Goal: Task Accomplishment & Management: Use online tool/utility

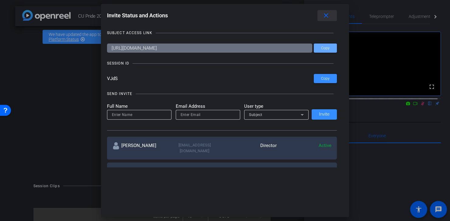
click at [328, 15] on mat-icon "close" at bounding box center [327, 16] width 8 height 8
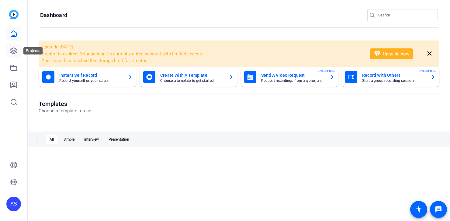
click at [15, 58] on link at bounding box center [13, 51] width 15 height 15
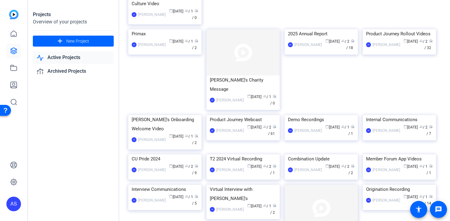
scroll to position [92, 0]
click at [261, 124] on div "Product Journey Webcast" at bounding box center [243, 119] width 67 height 9
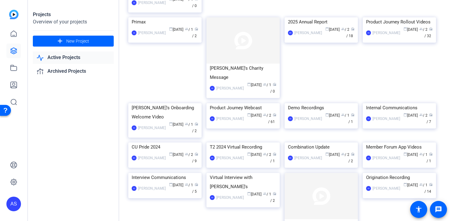
scroll to position [119, 0]
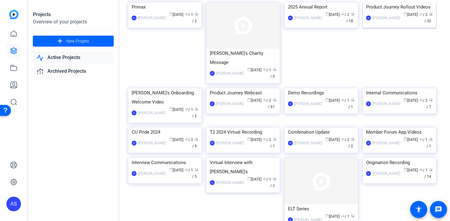
click at [385, 2] on img at bounding box center [399, 2] width 73 height 0
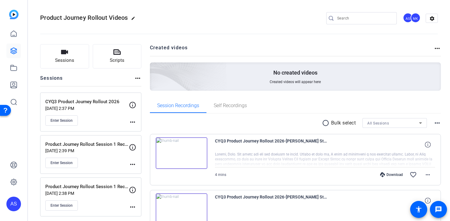
click at [79, 101] on p "CYQ3 Product Journey Rollout 2026" at bounding box center [87, 101] width 84 height 7
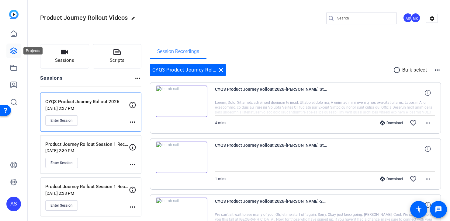
click at [13, 51] on icon at bounding box center [13, 50] width 7 height 7
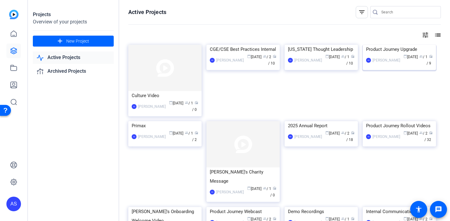
click at [387, 45] on img at bounding box center [399, 45] width 73 height 0
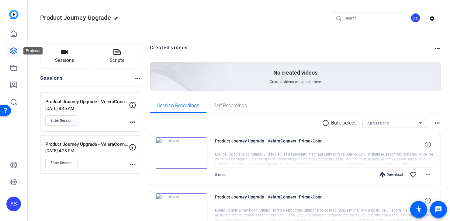
click at [13, 51] on icon at bounding box center [14, 51] width 6 height 6
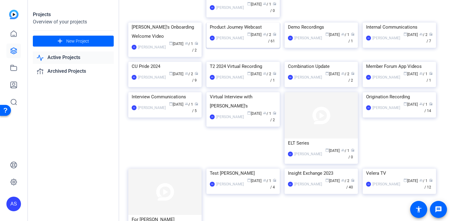
scroll to position [187, 0]
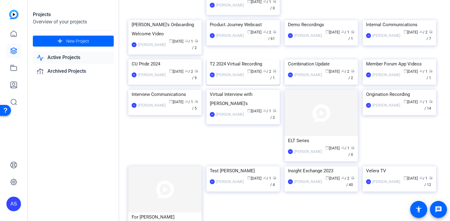
click at [242, 59] on img at bounding box center [243, 59] width 73 height 0
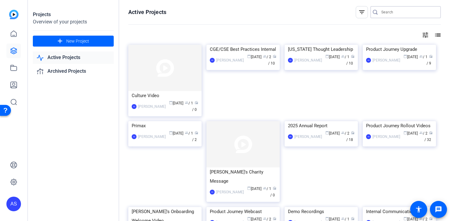
click at [398, 12] on input "Search" at bounding box center [409, 12] width 55 height 7
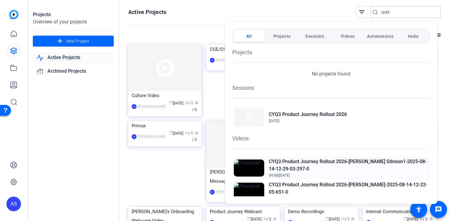
type input "cyq3"
click at [323, 161] on h2 "CYQ3 Product Journey Rollout 2026-[PERSON_NAME] Stinson1-2025-08-14-12-29-03-29…" at bounding box center [349, 165] width 160 height 15
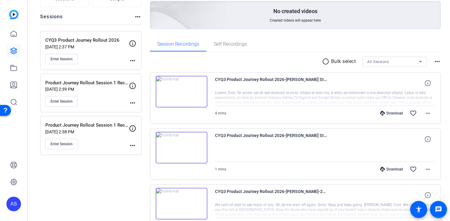
scroll to position [70, 0]
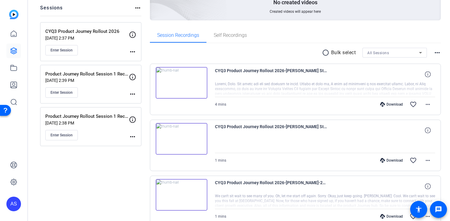
click at [183, 138] on img at bounding box center [182, 139] width 52 height 32
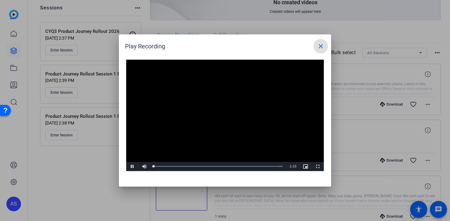
click at [217, 112] on video "Video Player" at bounding box center [225, 115] width 198 height 111
click at [132, 166] on span "Video Player" at bounding box center [132, 166] width 12 height 0
click at [232, 166] on div "0:42" at bounding box center [232, 167] width 0 height 2
click at [257, 169] on div "Loaded : 100.00% 0:55 0:43" at bounding box center [218, 166] width 135 height 9
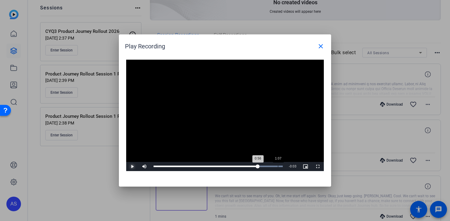
click at [278, 168] on div "Loaded : 100.00% 1:07 0:56" at bounding box center [218, 166] width 135 height 9
click at [322, 46] on mat-icon "close" at bounding box center [320, 46] width 7 height 7
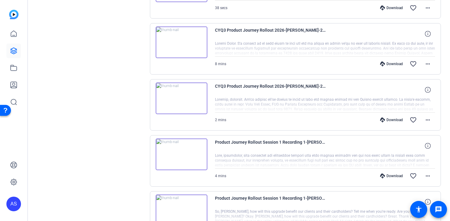
scroll to position [346, 0]
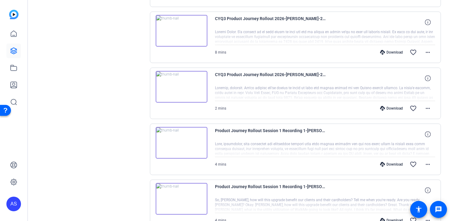
click at [199, 93] on img at bounding box center [182, 87] width 52 height 32
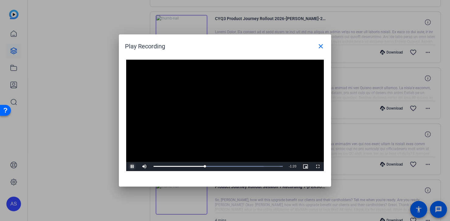
click at [131, 166] on span "Video Player" at bounding box center [132, 166] width 12 height 0
drag, startPoint x: 252, startPoint y: 167, endPoint x: 263, endPoint y: 166, distance: 10.4
click at [263, 166] on div "Loaded : 100.00% 1:52 1:52" at bounding box center [218, 167] width 129 height 2
click at [132, 166] on span "Video Player" at bounding box center [132, 166] width 12 height 0
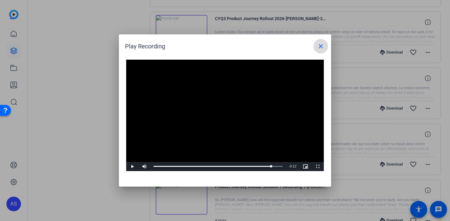
click at [322, 45] on mat-icon "close" at bounding box center [320, 46] width 7 height 7
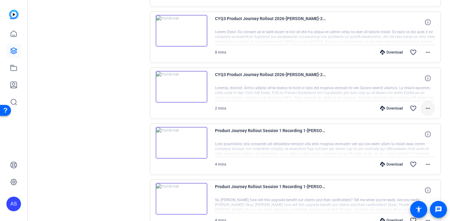
click at [425, 108] on mat-icon "more_horiz" at bounding box center [428, 108] width 7 height 7
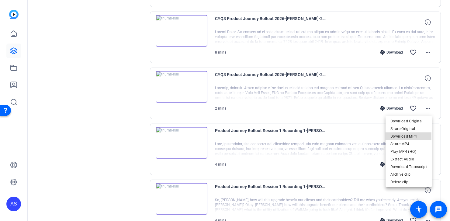
click at [403, 136] on span "Download MP4" at bounding box center [409, 136] width 37 height 7
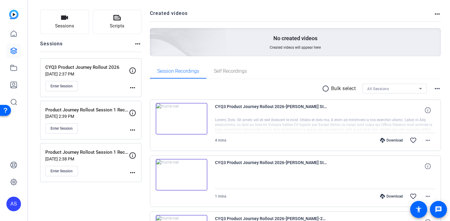
scroll to position [0, 0]
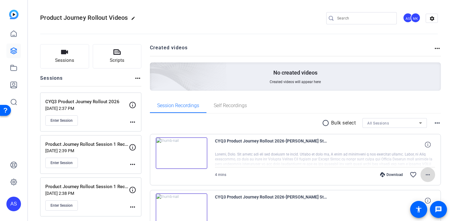
click at [427, 175] on mat-icon "more_horiz" at bounding box center [428, 174] width 7 height 7
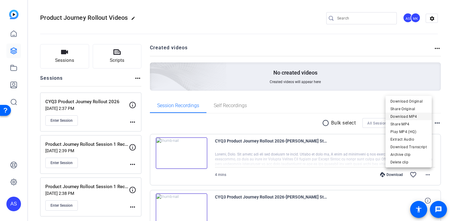
click at [405, 115] on span "Download MP4" at bounding box center [409, 116] width 37 height 7
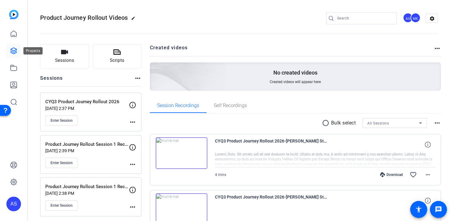
click at [14, 48] on icon at bounding box center [13, 50] width 7 height 7
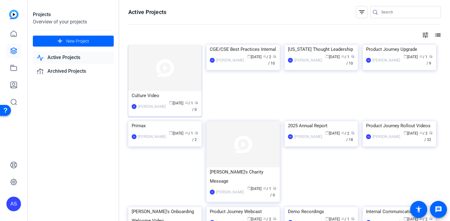
click at [178, 85] on img at bounding box center [164, 68] width 73 height 46
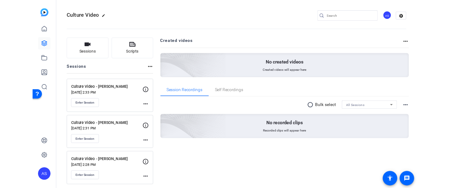
scroll to position [3, 0]
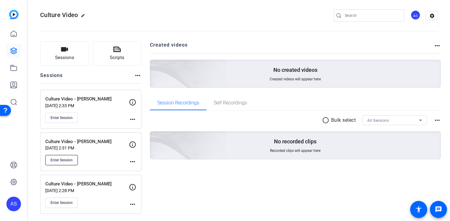
click at [65, 160] on span "Enter Session" at bounding box center [62, 160] width 22 height 5
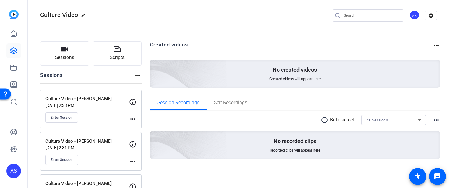
click at [100, 142] on p "Culture Video - [PERSON_NAME]" at bounding box center [87, 141] width 84 height 7
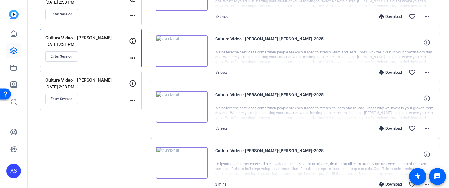
scroll to position [108, 0]
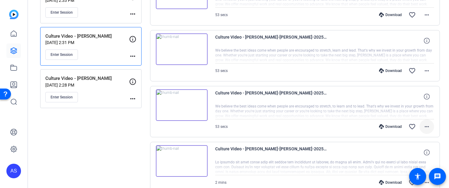
click at [423, 125] on mat-icon "more_horiz" at bounding box center [426, 126] width 7 height 7
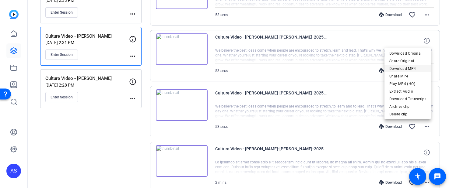
click at [414, 67] on span "Download MP4" at bounding box center [407, 68] width 37 height 7
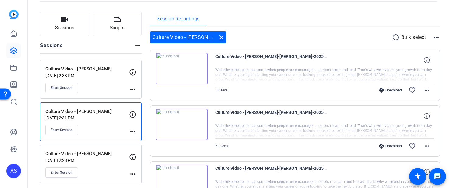
scroll to position [26, 0]
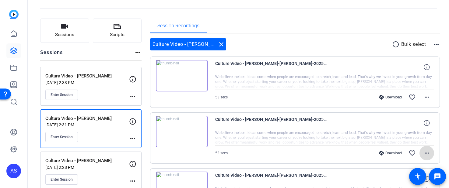
click at [423, 155] on mat-icon "more_horiz" at bounding box center [426, 153] width 7 height 7
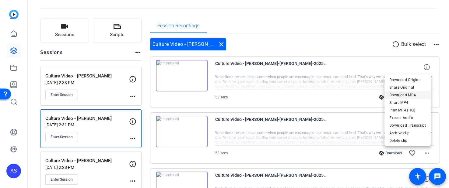
click at [416, 94] on span "Download MP4" at bounding box center [407, 95] width 37 height 7
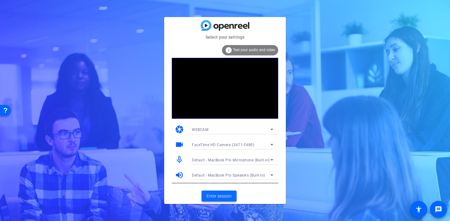
click at [221, 193] on span "Enter session" at bounding box center [219, 196] width 25 height 6
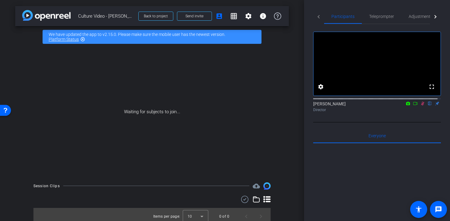
click at [413, 106] on icon at bounding box center [415, 103] width 5 height 4
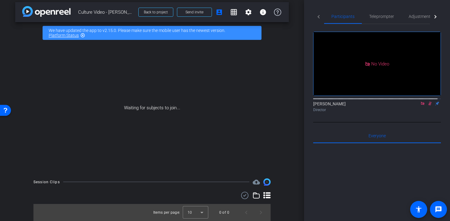
click at [421, 106] on icon at bounding box center [423, 103] width 5 height 4
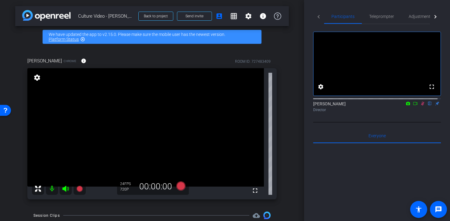
click at [421, 106] on icon at bounding box center [423, 103] width 5 height 4
click at [419, 16] on span "Adjustments" at bounding box center [421, 16] width 24 height 4
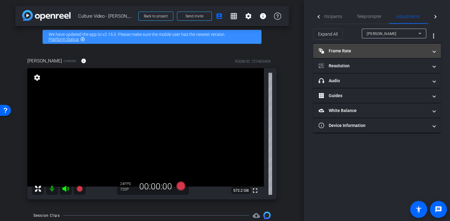
click at [347, 52] on mat-panel-title "Frame Rate Frame Rate" at bounding box center [374, 51] width 110 height 6
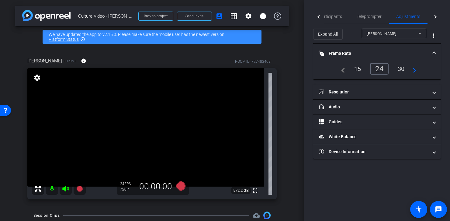
click at [404, 65] on div "30" at bounding box center [401, 69] width 16 height 10
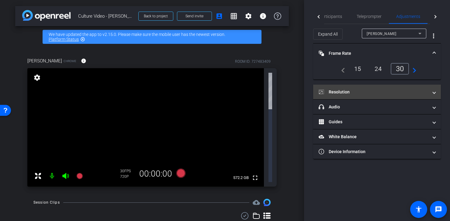
click at [364, 92] on mat-panel-title "Resolution" at bounding box center [374, 92] width 110 height 6
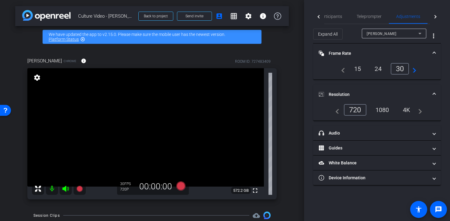
click at [385, 108] on div "1080" at bounding box center [382, 110] width 23 height 10
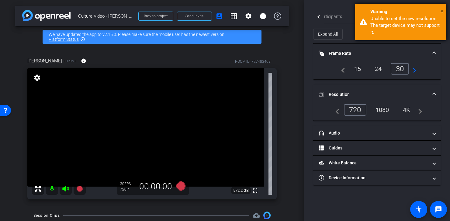
click at [442, 9] on span "×" at bounding box center [442, 10] width 3 height 7
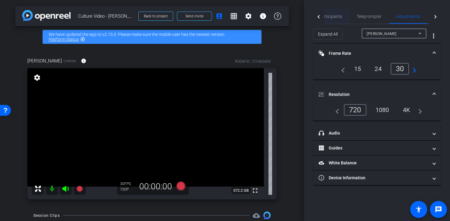
click at [333, 16] on span "Participants" at bounding box center [330, 16] width 23 height 4
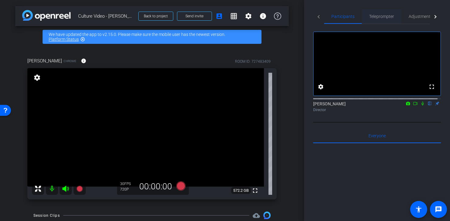
click at [384, 16] on span "Teleprompter" at bounding box center [381, 16] width 25 height 4
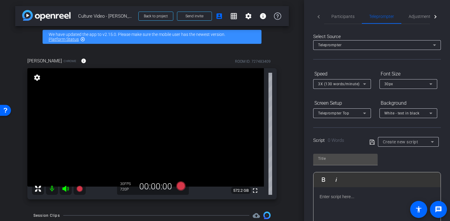
click at [344, 199] on p at bounding box center [377, 196] width 115 height 7
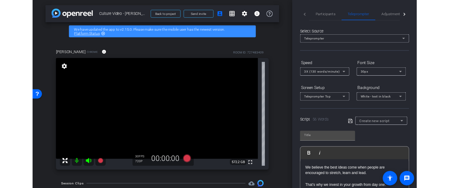
scroll to position [20, 0]
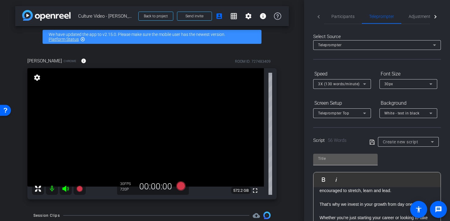
click at [340, 156] on input "text" at bounding box center [345, 158] width 55 height 7
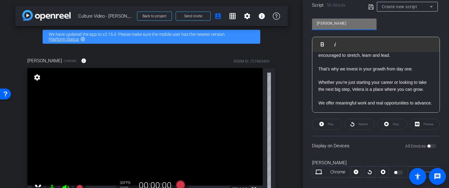
scroll to position [140, 0]
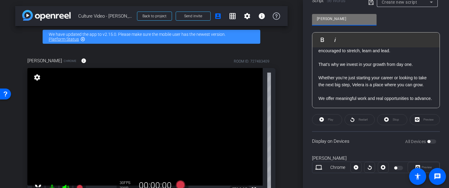
type input "Cheryl"
click at [351, 102] on p "We offer meaningful work and real opportunities to advance." at bounding box center [375, 98] width 115 height 7
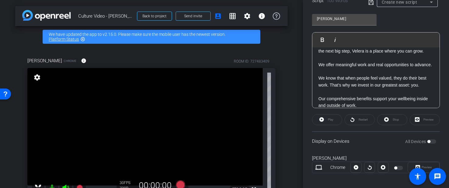
scroll to position [46, 0]
click at [319, 89] on p "We know that when people feel valued, they do their best work. That’s why we in…" at bounding box center [375, 82] width 115 height 14
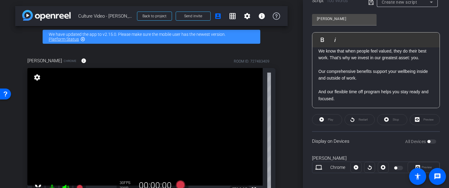
scroll to position [101, 0]
click at [362, 97] on p "And our flexible time off program helps you stay ready and focused." at bounding box center [375, 96] width 115 height 14
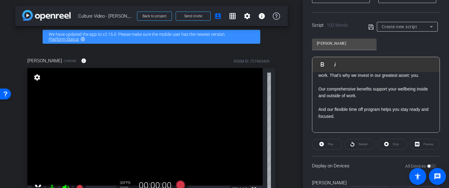
scroll to position [115, 0]
click at [370, 27] on icon at bounding box center [370, 27] width 5 height 7
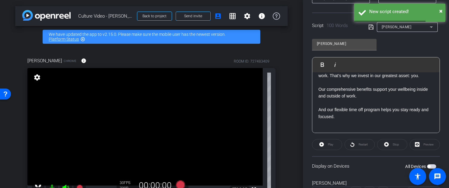
click at [428, 167] on span "button" at bounding box center [431, 167] width 9 height 4
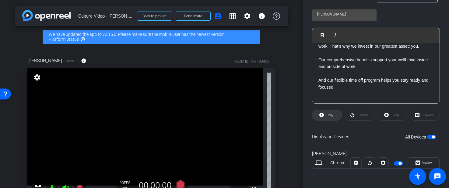
click at [325, 116] on span at bounding box center [327, 115] width 30 height 15
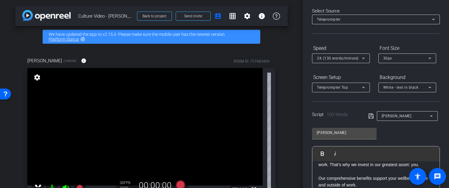
scroll to position [26, 0]
click at [360, 57] on icon at bounding box center [363, 57] width 7 height 7
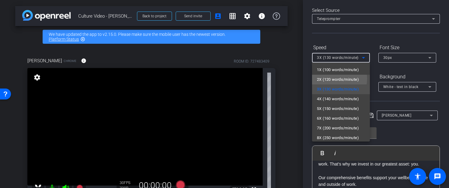
click at [333, 79] on span "2X (120 words/minute)" at bounding box center [338, 79] width 42 height 7
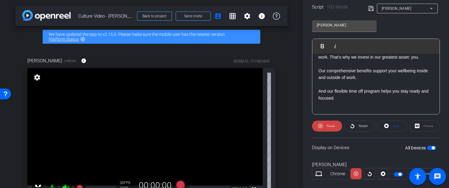
scroll to position [141, 0]
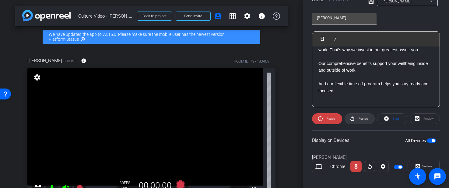
click at [364, 121] on span "Restart" at bounding box center [362, 119] width 11 height 9
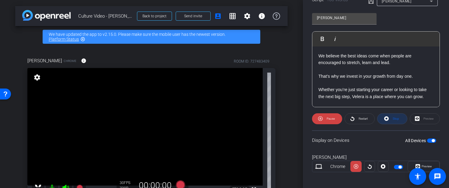
click at [395, 117] on span "Stop" at bounding box center [396, 118] width 6 height 3
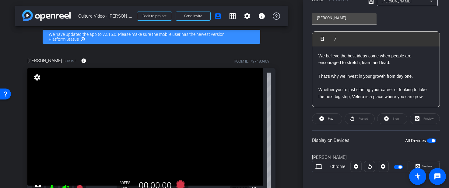
click at [355, 121] on div "Restart" at bounding box center [359, 119] width 30 height 11
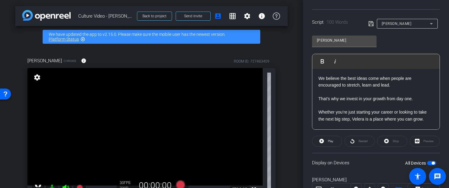
scroll to position [116, 0]
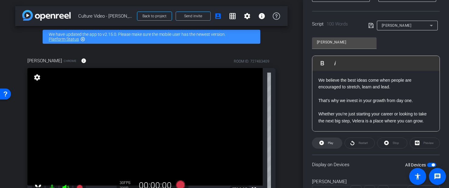
click at [327, 142] on span "Play" at bounding box center [329, 143] width 7 height 9
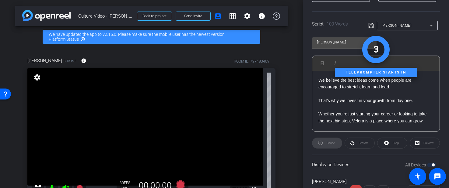
click at [387, 140] on div "Stop" at bounding box center [392, 143] width 30 height 11
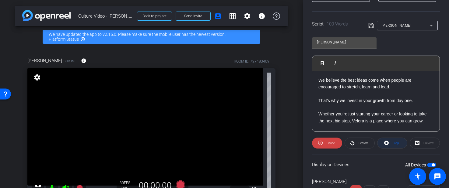
click at [386, 143] on icon at bounding box center [386, 143] width 5 height 5
click at [356, 143] on div "Restart" at bounding box center [359, 143] width 30 height 11
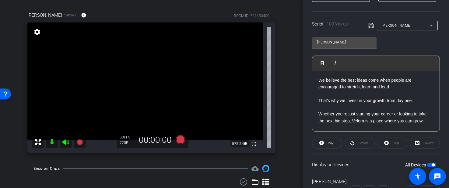
scroll to position [47, 0]
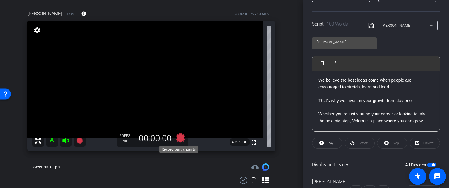
click at [176, 141] on icon at bounding box center [180, 137] width 9 height 9
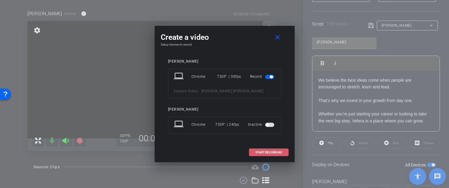
click at [265, 151] on span "START RECORDING" at bounding box center [268, 152] width 27 height 3
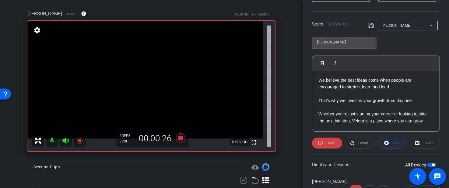
click at [393, 143] on span "Stop" at bounding box center [396, 143] width 6 height 3
click at [330, 142] on span "Play" at bounding box center [330, 143] width 5 height 3
click at [329, 142] on span "Pause" at bounding box center [331, 143] width 8 height 3
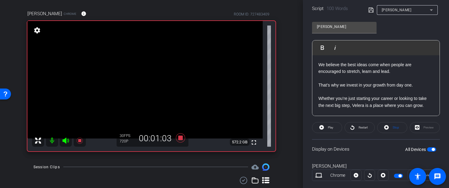
scroll to position [144, 0]
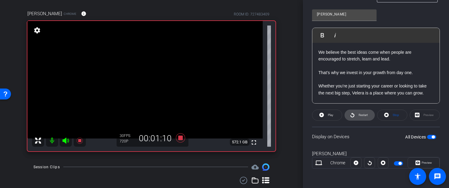
click at [358, 116] on span "Restart" at bounding box center [362, 115] width 9 height 3
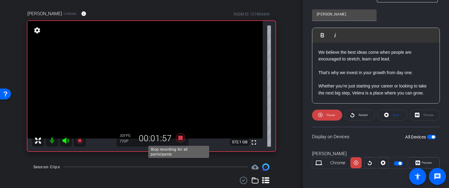
click at [178, 138] on icon at bounding box center [180, 137] width 9 height 9
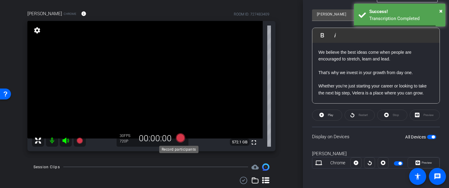
click at [177, 137] on icon at bounding box center [180, 137] width 9 height 9
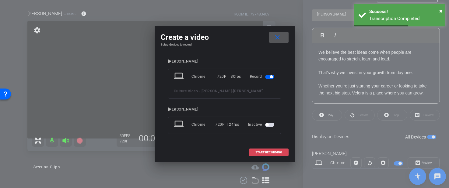
click at [277, 150] on span at bounding box center [268, 152] width 39 height 15
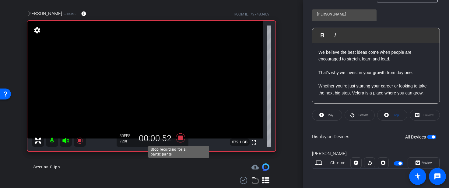
click at [178, 137] on icon at bounding box center [180, 137] width 9 height 9
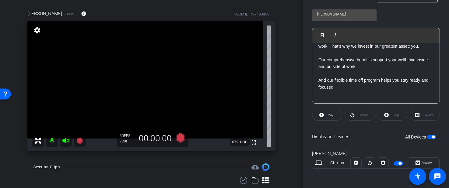
scroll to position [108, 0]
click at [317, 81] on div "We believe the best ideas come when people are encouraged to stretch, learn and…" at bounding box center [375, 29] width 127 height 149
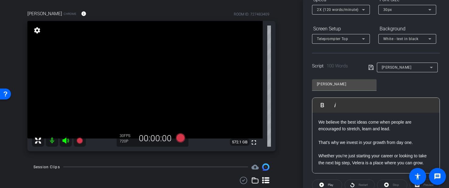
scroll to position [67, 0]
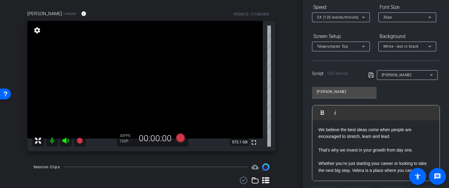
click at [370, 75] on icon at bounding box center [370, 75] width 5 height 7
click at [179, 137] on icon at bounding box center [180, 137] width 9 height 9
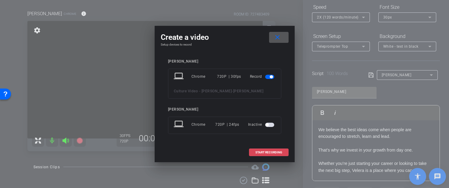
click at [282, 151] on span "START RECORDING" at bounding box center [268, 152] width 27 height 3
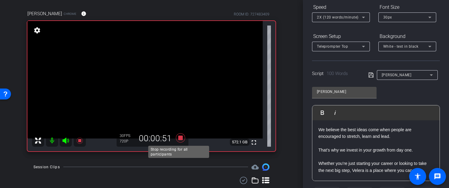
click at [178, 139] on icon at bounding box center [180, 137] width 9 height 9
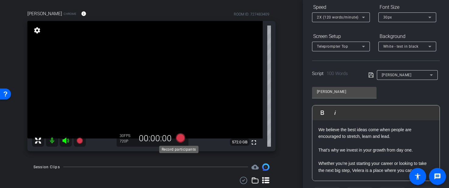
click at [177, 137] on icon at bounding box center [180, 137] width 9 height 9
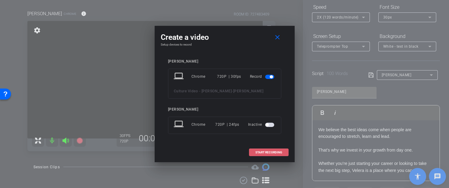
click at [274, 150] on span at bounding box center [268, 152] width 39 height 15
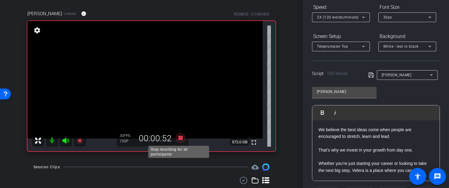
click at [180, 140] on icon at bounding box center [180, 138] width 15 height 11
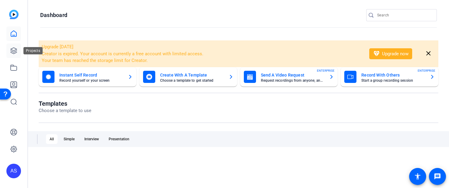
click at [13, 47] on icon at bounding box center [13, 50] width 7 height 7
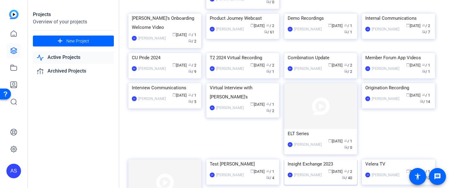
scroll to position [155, 0]
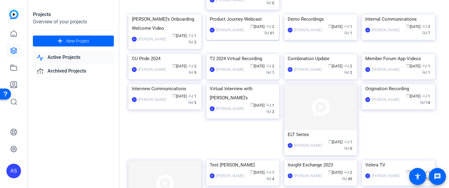
click at [242, 24] on div "Product Journey Webcast" at bounding box center [243, 19] width 66 height 9
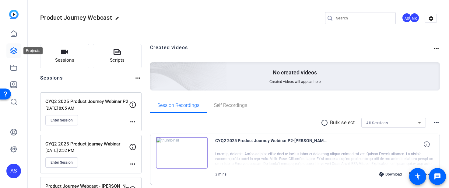
click at [16, 47] on link at bounding box center [13, 51] width 15 height 15
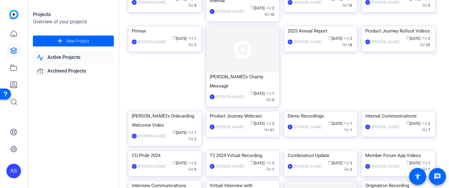
scroll to position [57, 0]
click at [393, 36] on div "Product Journey Rollout Videos" at bounding box center [398, 31] width 66 height 9
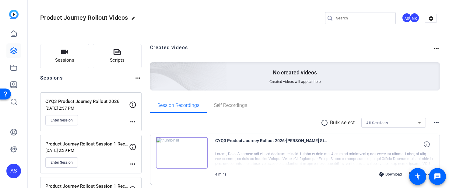
click at [91, 104] on p "CYQ3 Product Journey Rollout 2026" at bounding box center [87, 101] width 84 height 7
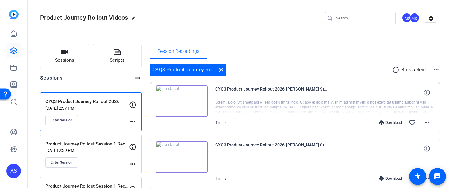
click at [180, 100] on img at bounding box center [182, 102] width 52 height 32
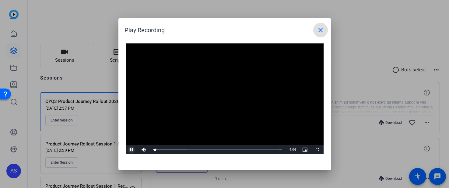
click at [132, 150] on span "Video Player" at bounding box center [132, 150] width 12 height 0
click at [319, 29] on mat-icon "close" at bounding box center [320, 29] width 7 height 7
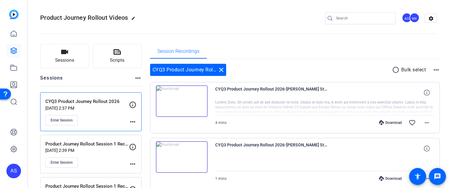
click at [196, 156] on img at bounding box center [182, 158] width 52 height 32
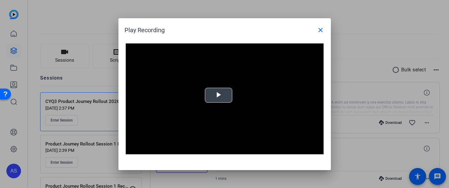
click at [218, 95] on span "Video Player" at bounding box center [218, 95] width 0 height 0
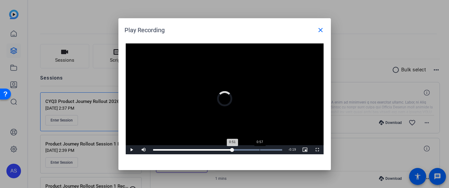
drag, startPoint x: 212, startPoint y: 149, endPoint x: 269, endPoint y: 148, distance: 56.6
click at [269, 148] on div "Loaded : 100.00% 0:57 0:51" at bounding box center [217, 149] width 135 height 9
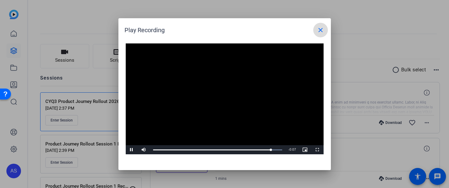
click at [320, 31] on mat-icon "close" at bounding box center [320, 29] width 7 height 7
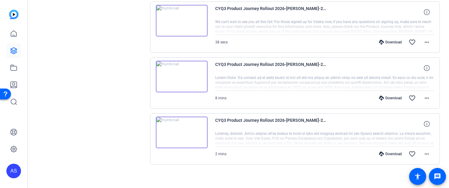
scroll to position [252, 0]
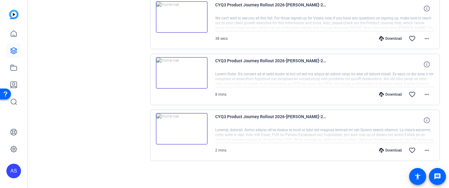
click at [201, 135] on img at bounding box center [182, 129] width 52 height 32
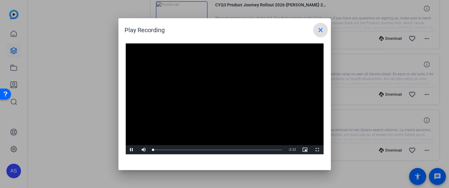
click at [222, 97] on video "Video Player" at bounding box center [225, 99] width 198 height 111
click at [131, 150] on span "Video Player" at bounding box center [132, 150] width 12 height 0
click at [320, 29] on mat-icon "close" at bounding box center [320, 29] width 7 height 7
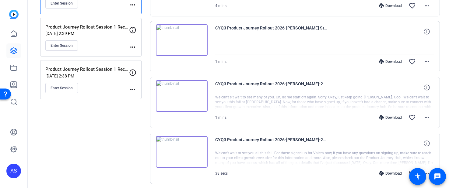
scroll to position [0, 0]
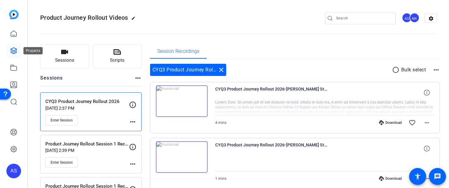
click at [13, 50] on icon at bounding box center [13, 50] width 7 height 7
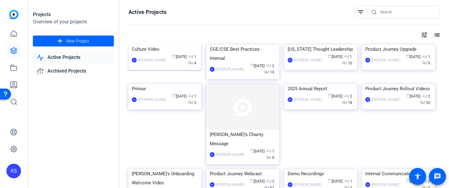
click at [169, 54] on div "Culture Video" at bounding box center [165, 49] width 66 height 9
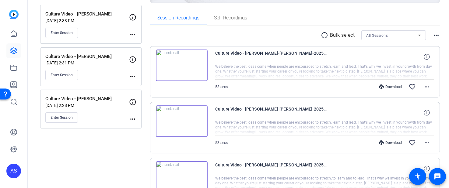
scroll to position [117, 0]
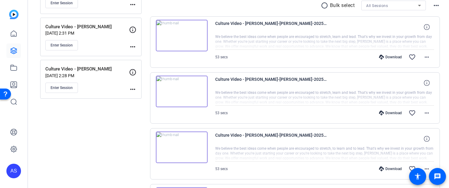
click at [103, 78] on div "Culture Video - Chuck Fagan Jul 28, 2025 @ 2:28 PM Enter Session" at bounding box center [87, 79] width 84 height 27
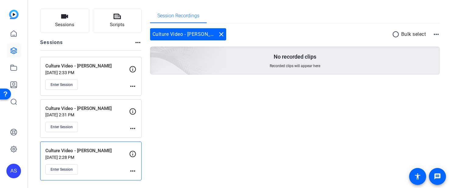
scroll to position [35, 0]
click at [70, 168] on span "Enter Session" at bounding box center [62, 170] width 22 height 5
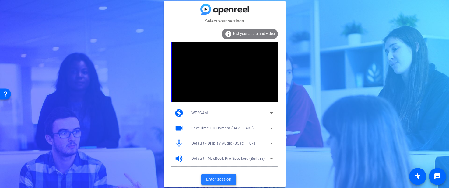
click at [218, 180] on span "Enter session" at bounding box center [218, 179] width 25 height 6
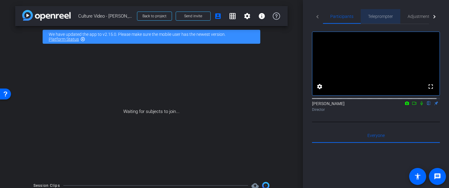
click at [378, 17] on span "Teleprompter" at bounding box center [380, 16] width 25 height 4
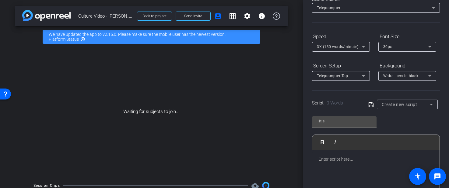
scroll to position [42, 0]
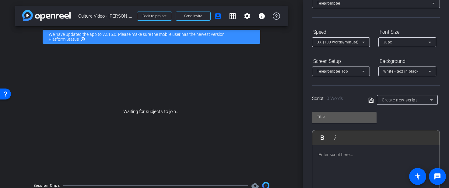
click at [343, 119] on input "text" at bounding box center [344, 116] width 55 height 7
type input "[PERSON_NAME]"
click at [326, 156] on p at bounding box center [375, 155] width 115 height 7
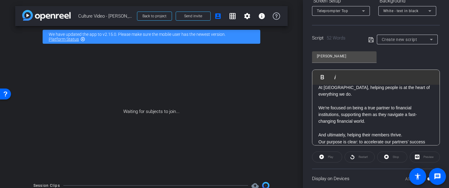
scroll to position [20, 0]
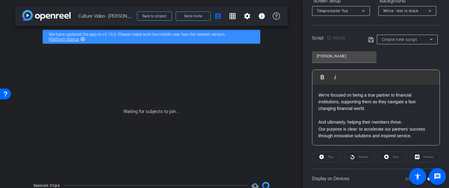
click at [318, 127] on p "Our purpose is clear: to accelerate our partners’ success through innovative so…" at bounding box center [375, 133] width 115 height 14
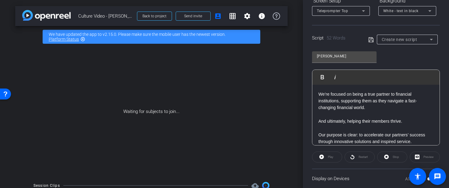
scroll to position [33, 0]
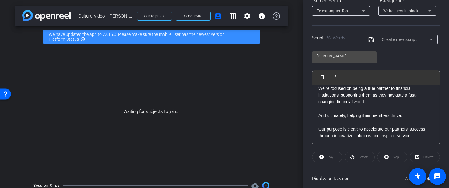
click at [369, 137] on p "Our purpose is clear: to accelerate our partners’ success through innovative so…" at bounding box center [375, 133] width 115 height 14
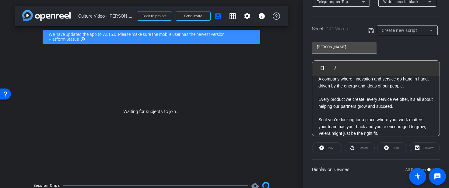
scroll to position [102, 0]
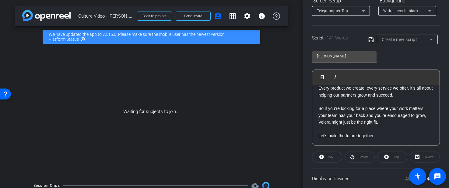
click at [370, 39] on icon at bounding box center [370, 39] width 5 height 5
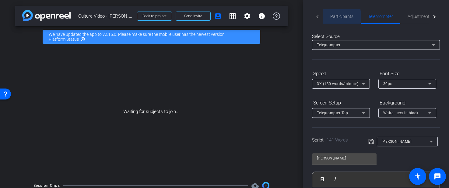
click at [337, 19] on span "Participants" at bounding box center [341, 16] width 23 height 4
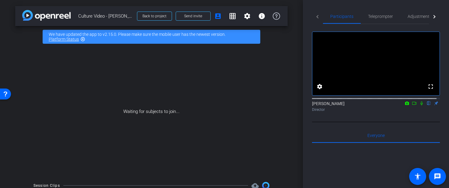
click at [404, 106] on icon at bounding box center [406, 103] width 5 height 4
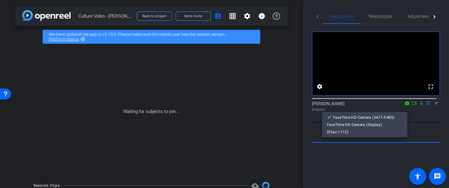
click at [410, 110] on div at bounding box center [224, 94] width 449 height 188
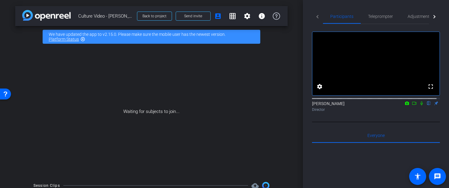
click at [412, 106] on icon at bounding box center [414, 103] width 5 height 4
click at [428, 106] on icon at bounding box center [429, 104] width 2 height 4
click at [420, 105] on icon at bounding box center [421, 103] width 3 height 3
click at [420, 106] on icon at bounding box center [421, 104] width 3 height 4
drag, startPoint x: 411, startPoint y: 109, endPoint x: 432, endPoint y: 111, distance: 20.8
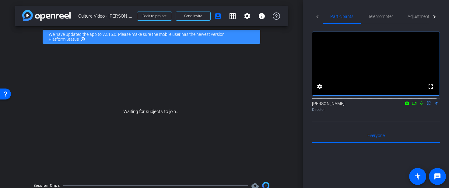
click at [412, 106] on icon at bounding box center [414, 103] width 5 height 4
drag, startPoint x: 425, startPoint y: 109, endPoint x: 371, endPoint y: 162, distance: 76.0
click at [426, 106] on icon at bounding box center [428, 103] width 5 height 4
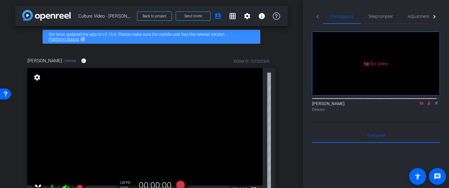
click at [419, 106] on icon at bounding box center [421, 103] width 5 height 4
click at [382, 13] on span "Teleprompter" at bounding box center [380, 16] width 25 height 15
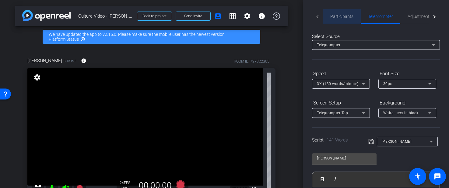
click at [344, 13] on span "Participants" at bounding box center [341, 16] width 23 height 15
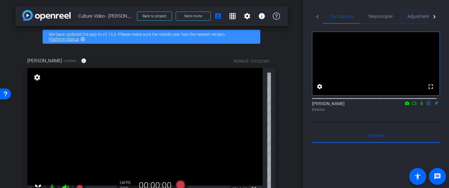
click at [417, 15] on span "Adjustments" at bounding box center [419, 16] width 24 height 4
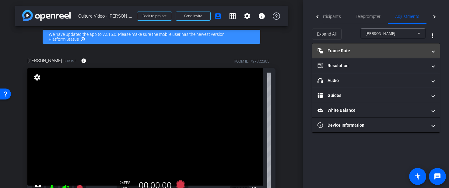
click at [340, 53] on mat-panel-title "Frame Rate Frame Rate" at bounding box center [372, 51] width 110 height 6
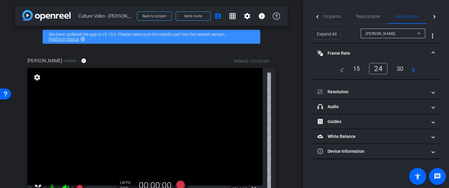
click at [399, 68] on div "30" at bounding box center [400, 69] width 16 height 10
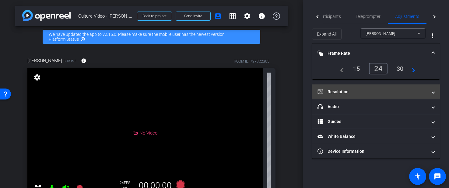
click at [373, 93] on mat-panel-title "Resolution" at bounding box center [372, 92] width 110 height 6
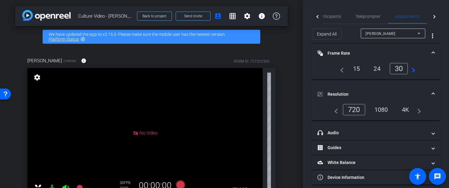
click at [379, 108] on div "1080" at bounding box center [381, 110] width 23 height 10
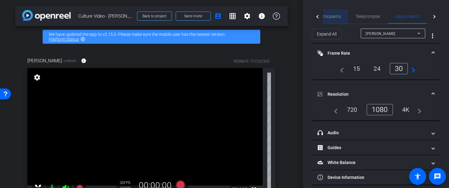
click at [334, 16] on span "Participants" at bounding box center [329, 16] width 23 height 4
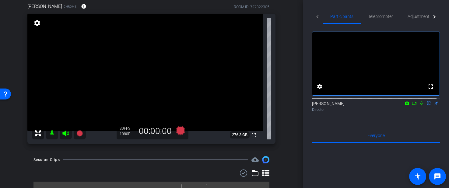
scroll to position [59, 0]
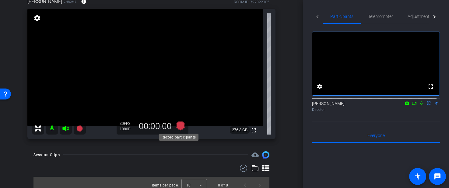
click at [179, 127] on icon at bounding box center [180, 125] width 9 height 9
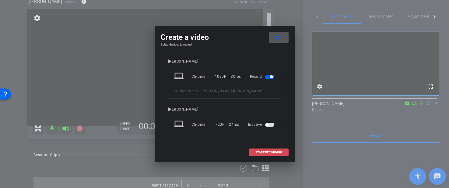
click at [264, 152] on span "START RECORDING" at bounding box center [268, 152] width 27 height 3
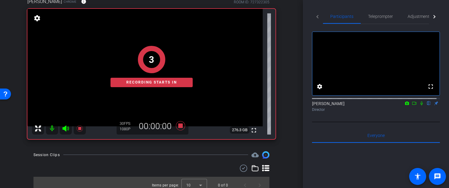
click at [419, 106] on icon at bounding box center [421, 103] width 5 height 4
click at [412, 106] on icon at bounding box center [414, 103] width 5 height 4
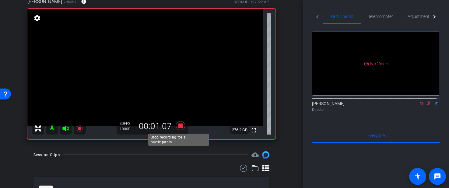
click at [180, 128] on icon at bounding box center [180, 125] width 9 height 9
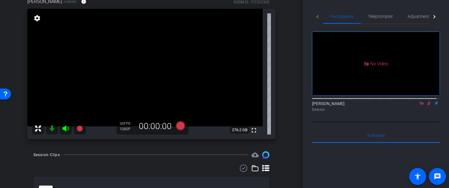
click at [419, 106] on icon at bounding box center [421, 103] width 5 height 4
click at [420, 106] on icon at bounding box center [421, 104] width 3 height 4
click at [180, 125] on icon at bounding box center [180, 125] width 9 height 9
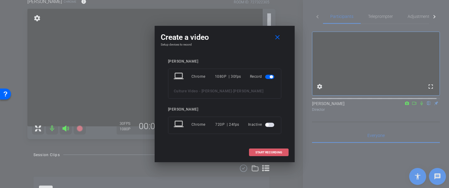
click at [265, 152] on span "START RECORDING" at bounding box center [268, 152] width 27 height 3
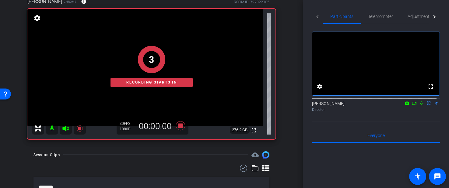
click at [419, 106] on icon at bounding box center [421, 103] width 5 height 4
click at [412, 106] on icon at bounding box center [414, 103] width 5 height 4
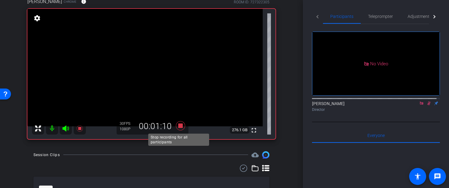
click at [178, 127] on icon at bounding box center [180, 125] width 9 height 9
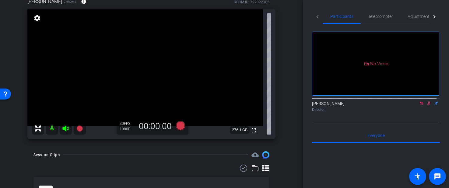
click at [420, 105] on icon at bounding box center [421, 103] width 3 height 3
click at [420, 106] on icon at bounding box center [421, 104] width 3 height 4
click at [178, 126] on icon at bounding box center [180, 125] width 9 height 9
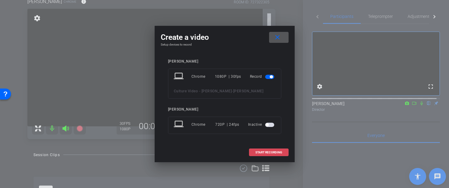
click at [276, 153] on span "START RECORDING" at bounding box center [268, 152] width 27 height 3
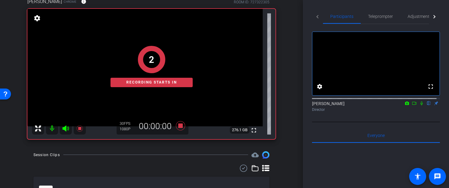
click at [419, 106] on icon at bounding box center [421, 103] width 5 height 4
click at [412, 106] on icon at bounding box center [414, 103] width 5 height 4
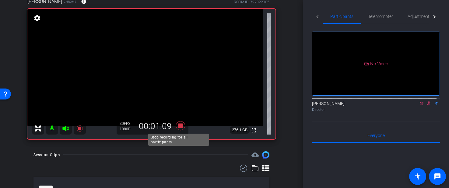
click at [177, 126] on icon at bounding box center [180, 125] width 9 height 9
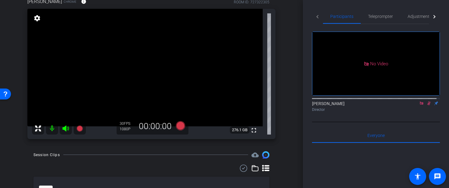
click at [419, 106] on icon at bounding box center [421, 103] width 5 height 4
click at [420, 106] on icon at bounding box center [421, 104] width 3 height 4
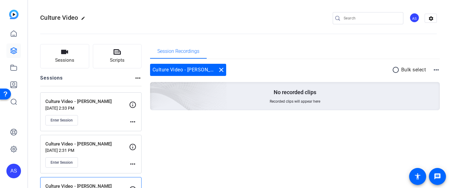
scroll to position [35, 0]
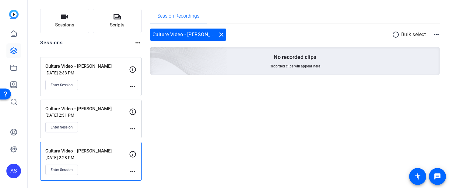
click at [98, 118] on div "Culture Video - [PERSON_NAME] [DATE] 2:31 PM Enter Session" at bounding box center [87, 119] width 84 height 27
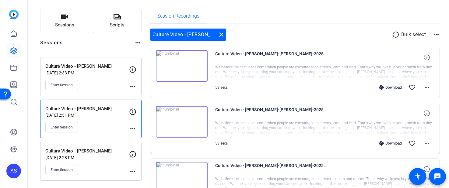
click at [96, 159] on p "[DATE] 2:28 PM" at bounding box center [87, 158] width 84 height 5
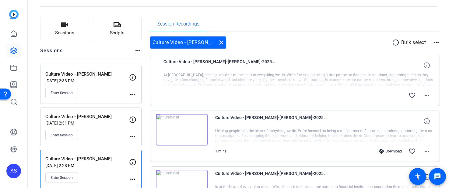
scroll to position [21, 0]
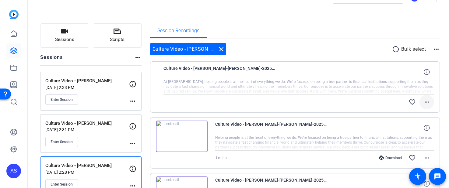
click at [424, 103] on mat-icon "more_horiz" at bounding box center [426, 102] width 7 height 7
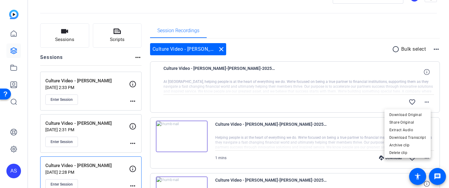
click at [328, 85] on div at bounding box center [224, 94] width 449 height 188
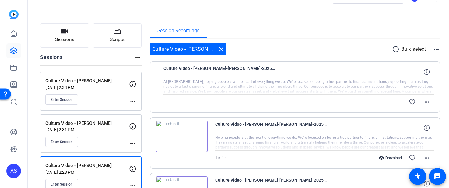
drag, startPoint x: 79, startPoint y: 167, endPoint x: 81, endPoint y: 150, distance: 17.1
click at [79, 164] on p "Culture Video - [PERSON_NAME]" at bounding box center [87, 165] width 84 height 7
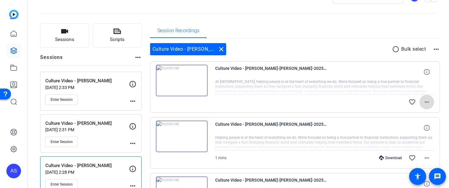
click at [424, 102] on mat-icon "more_horiz" at bounding box center [426, 102] width 7 height 7
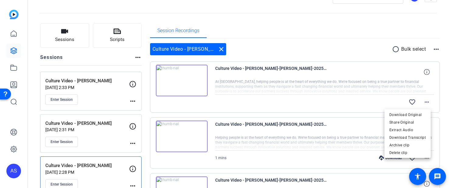
click at [333, 71] on div at bounding box center [224, 94] width 449 height 188
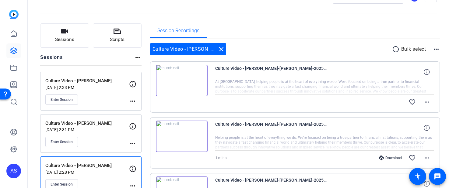
click at [291, 41] on div "Culture Video - [PERSON_NAME] close radio_button_unchecked Bulk select more_hor…" at bounding box center [295, 142] width 290 height 206
